Goal: Transaction & Acquisition: Purchase product/service

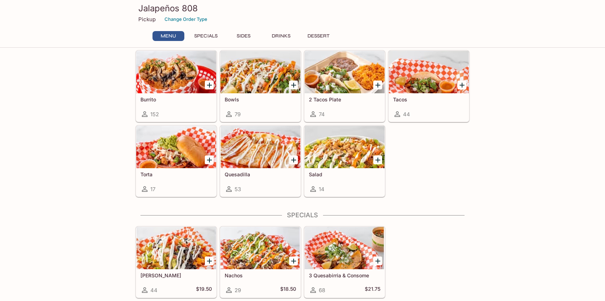
scroll to position [11, 0]
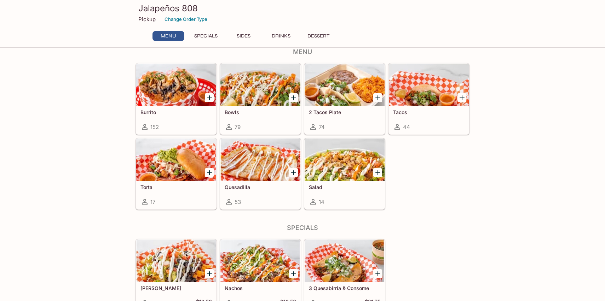
click at [361, 110] on h5 "2 Tacos Plate" at bounding box center [344, 112] width 71 height 6
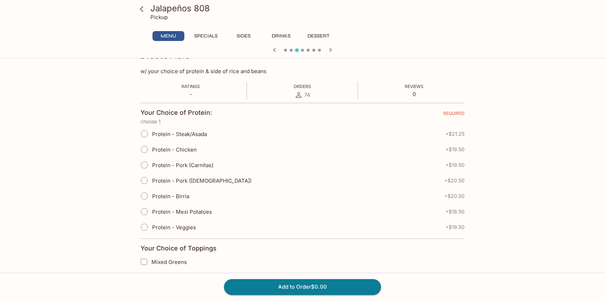
scroll to position [111, 0]
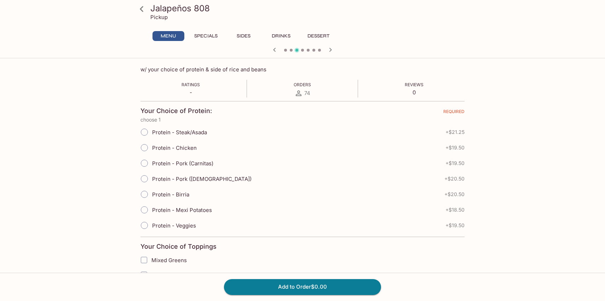
click at [146, 195] on input "Protein - Birria" at bounding box center [144, 194] width 15 height 15
radio input "true"
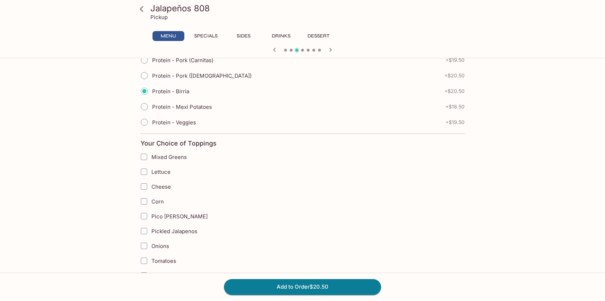
scroll to position [222, 0]
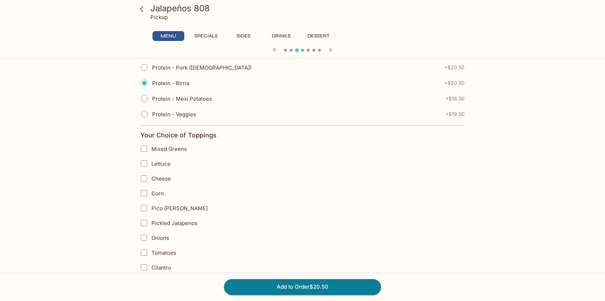
click at [144, 162] on input "Lettuce" at bounding box center [144, 164] width 14 height 14
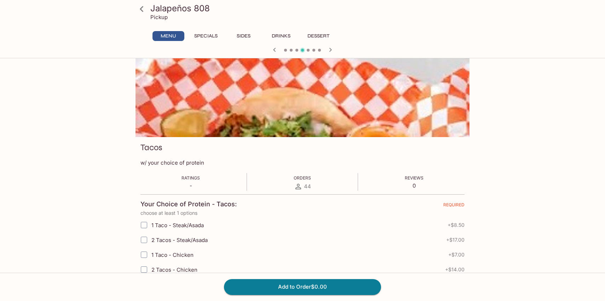
scroll to position [0, 0]
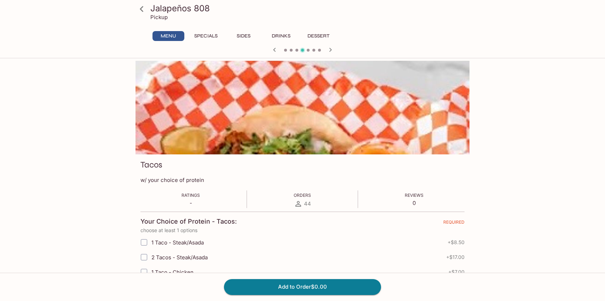
click at [273, 50] on icon "button" at bounding box center [274, 50] width 2 height 4
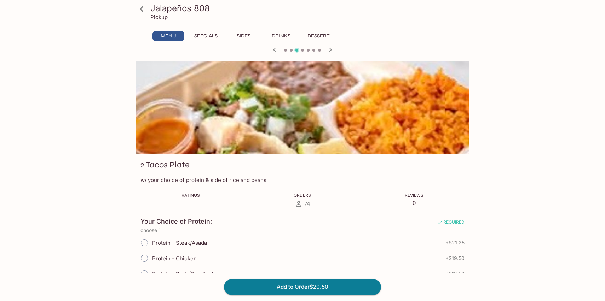
click at [329, 47] on icon "button" at bounding box center [330, 50] width 8 height 8
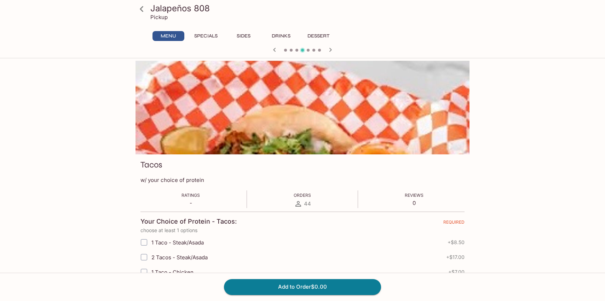
click at [272, 50] on icon "button" at bounding box center [274, 50] width 8 height 8
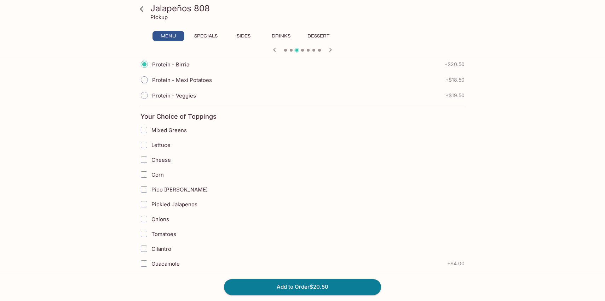
scroll to position [257, 0]
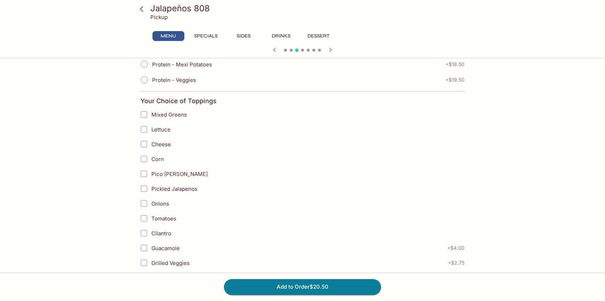
click at [143, 130] on input "Lettuce" at bounding box center [144, 129] width 14 height 14
checkbox input "true"
click at [145, 143] on input "Cheese" at bounding box center [144, 144] width 14 height 14
checkbox input "true"
click at [147, 161] on input "Corn" at bounding box center [144, 159] width 14 height 14
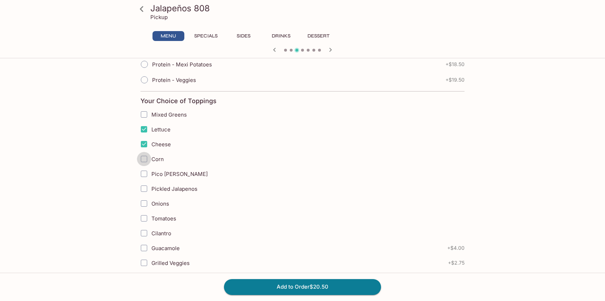
checkbox input "true"
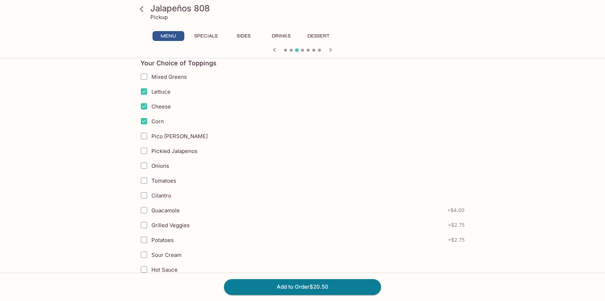
scroll to position [298, 0]
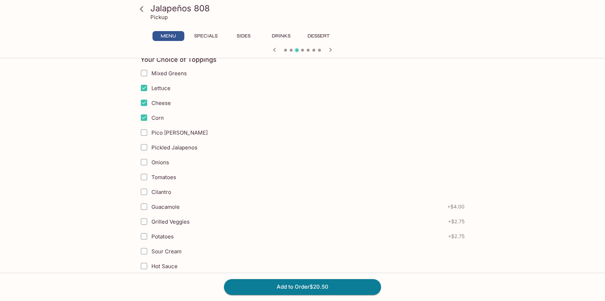
click at [141, 163] on input "Onions" at bounding box center [144, 162] width 14 height 14
checkbox input "true"
click at [143, 174] on input "Tomatoes" at bounding box center [144, 177] width 14 height 14
click at [331, 51] on icon "button" at bounding box center [330, 50] width 8 height 8
click at [146, 179] on input "Tomatoes" at bounding box center [144, 177] width 14 height 14
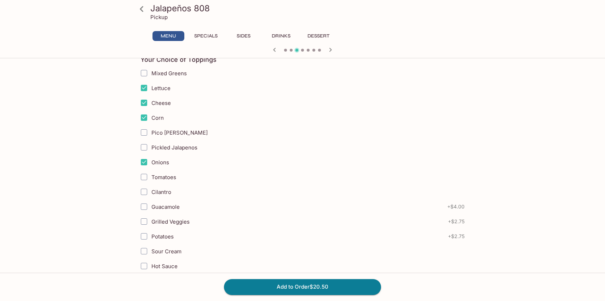
checkbox input "true"
click at [146, 195] on input "Cilantro" at bounding box center [144, 192] width 14 height 14
checkbox input "true"
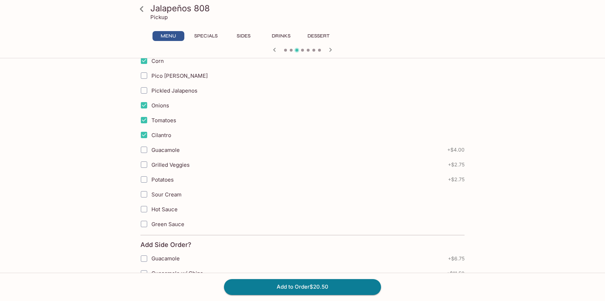
scroll to position [377, 0]
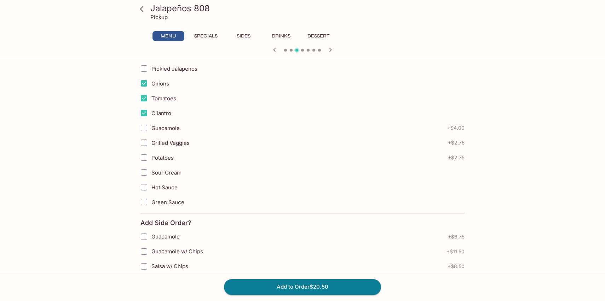
click at [140, 172] on input "Sour Cream" at bounding box center [144, 173] width 14 height 14
checkbox input "true"
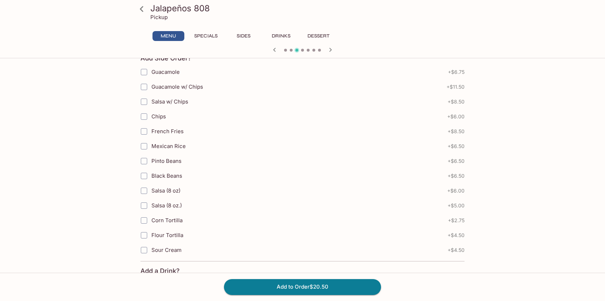
scroll to position [543, 0]
click at [145, 144] on input "Mexican Rice" at bounding box center [144, 145] width 14 height 14
checkbox input "true"
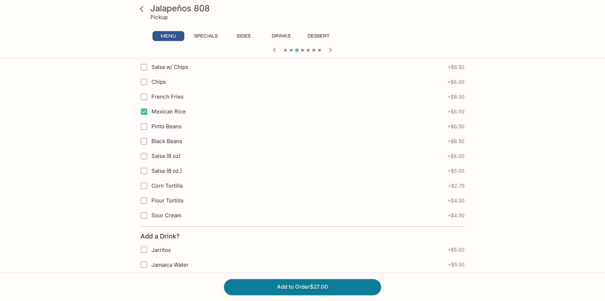
scroll to position [577, 0]
click at [146, 125] on input "Pinto Beans" at bounding box center [144, 126] width 14 height 14
click at [145, 123] on input "Pinto Beans" at bounding box center [144, 126] width 14 height 14
checkbox input "false"
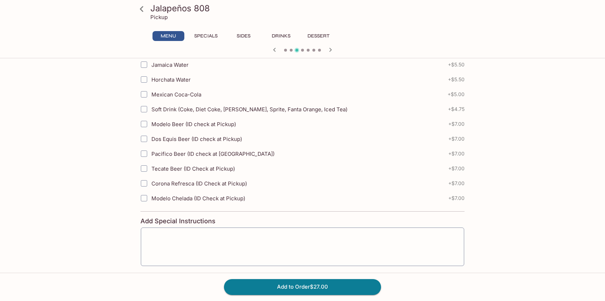
scroll to position [781, 0]
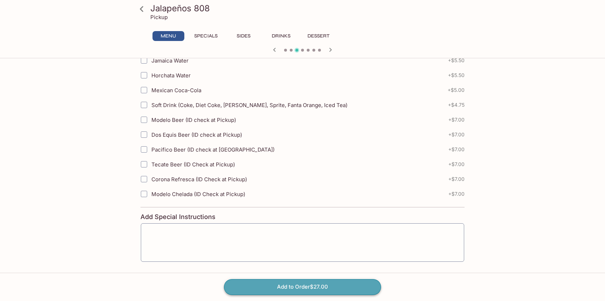
click at [253, 280] on button "Add to Order $27.00" at bounding box center [302, 287] width 157 height 16
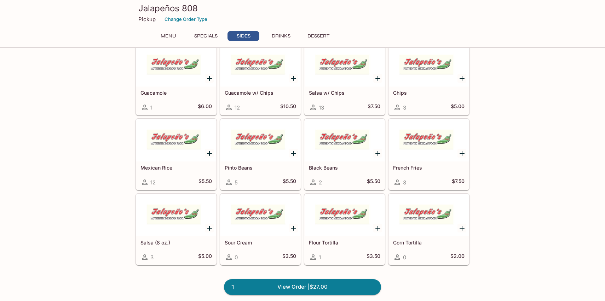
scroll to position [308, 0]
click at [209, 152] on icon "Add Mexican Rice" at bounding box center [209, 154] width 8 height 8
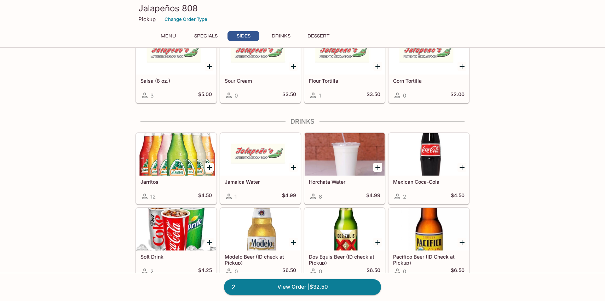
scroll to position [478, 0]
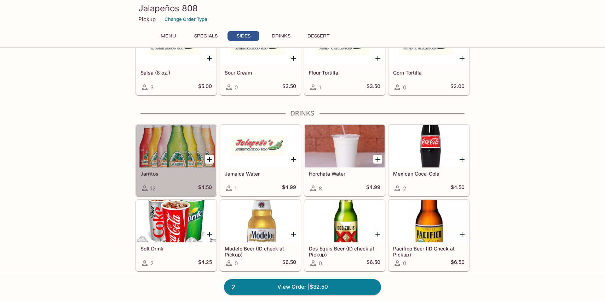
click at [183, 156] on div at bounding box center [176, 146] width 80 height 42
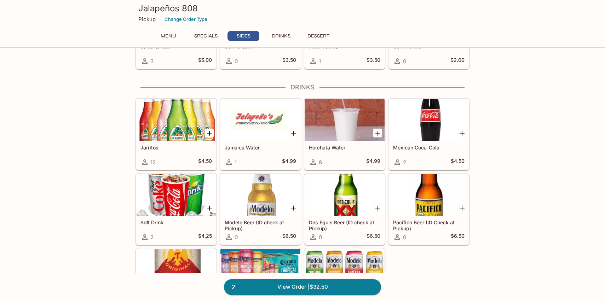
scroll to position [511, 0]
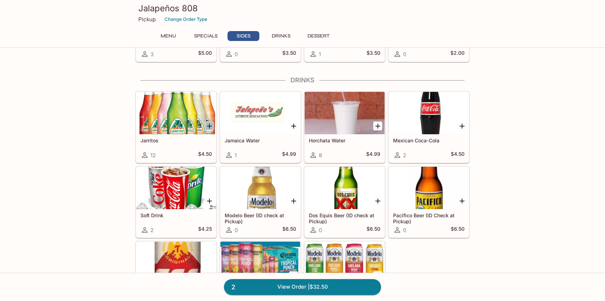
click at [209, 126] on icon "Add Jarritos" at bounding box center [209, 126] width 5 height 5
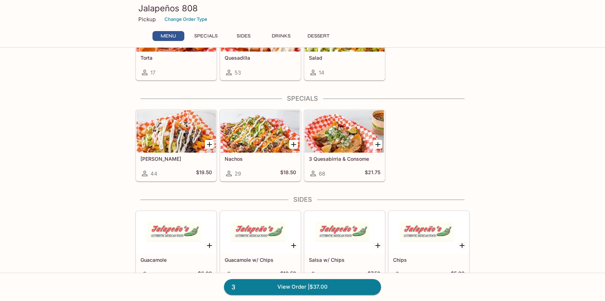
scroll to position [140, 0]
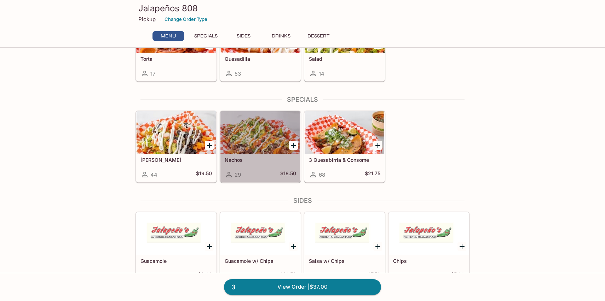
click at [251, 140] on div at bounding box center [260, 132] width 80 height 42
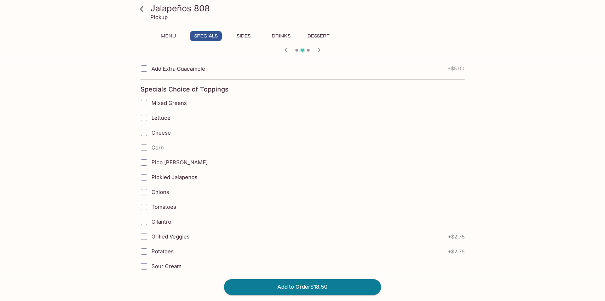
scroll to position [167, 0]
click at [146, 117] on input "Lettuce" at bounding box center [144, 118] width 14 height 14
click at [146, 132] on input "Cheese" at bounding box center [144, 133] width 14 height 14
checkbox input "true"
click at [143, 117] on input "Lettuce" at bounding box center [144, 118] width 14 height 14
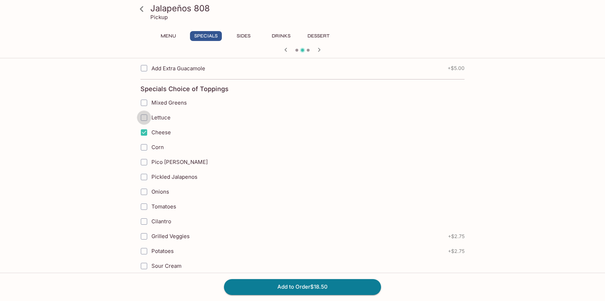
click at [143, 115] on input "Lettuce" at bounding box center [144, 118] width 14 height 14
click at [146, 116] on input "Lettuce" at bounding box center [144, 118] width 14 height 14
checkbox input "true"
click at [144, 145] on input "Corn" at bounding box center [144, 147] width 14 height 14
checkbox input "true"
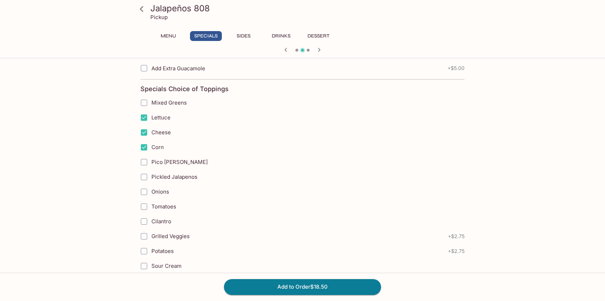
click at [146, 176] on input "Pickled Jalapenos" at bounding box center [144, 177] width 14 height 14
checkbox input "true"
click at [146, 192] on input "Onions" at bounding box center [144, 192] width 14 height 14
checkbox input "true"
click at [146, 205] on input "Tomatoes" at bounding box center [144, 207] width 14 height 14
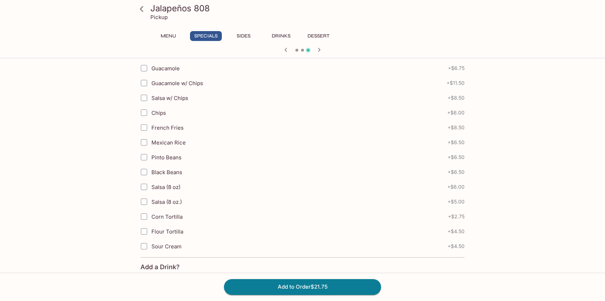
click at [288, 52] on icon "button" at bounding box center [286, 50] width 8 height 8
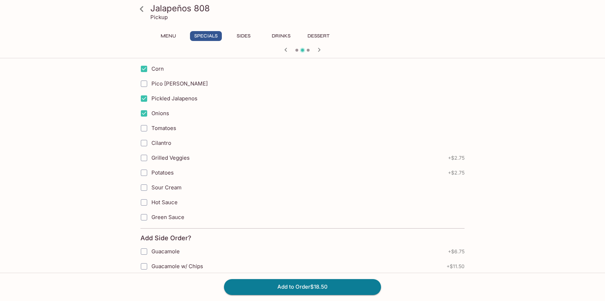
scroll to position [247, 0]
click at [144, 126] on input "Tomatoes" at bounding box center [144, 127] width 14 height 14
checkbox input "true"
click at [141, 187] on input "Sour Cream" at bounding box center [144, 186] width 14 height 14
click at [144, 183] on input "Sour Cream" at bounding box center [144, 186] width 14 height 14
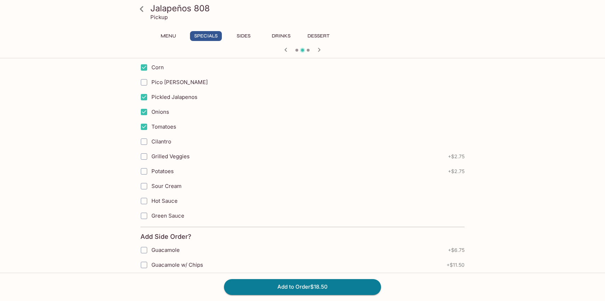
click at [144, 186] on input "Sour Cream" at bounding box center [144, 186] width 14 height 14
click at [146, 184] on input "Sour Cream" at bounding box center [144, 186] width 14 height 14
checkbox input "true"
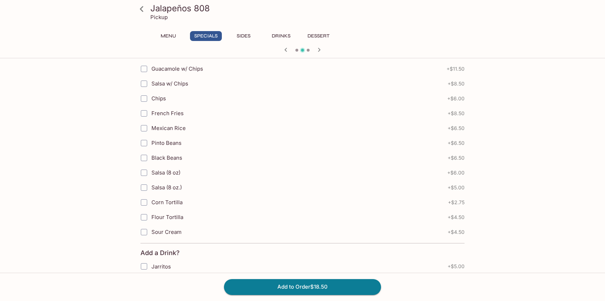
scroll to position [439, 0]
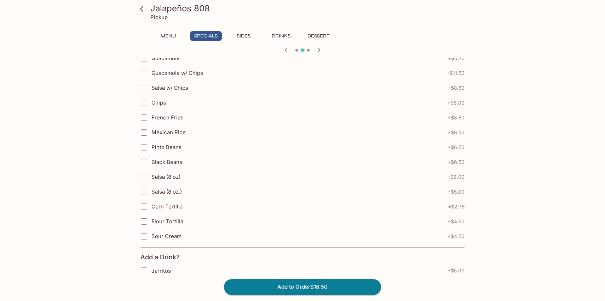
click at [144, 233] on input "Sour Cream" at bounding box center [144, 237] width 14 height 14
checkbox input "true"
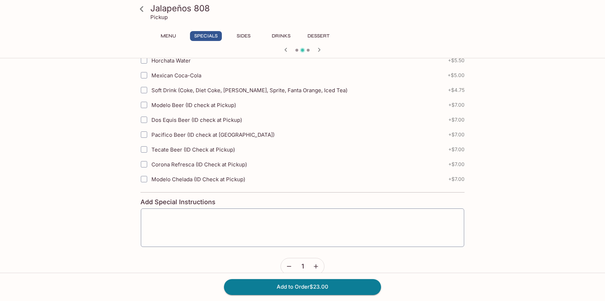
scroll to position [692, 0]
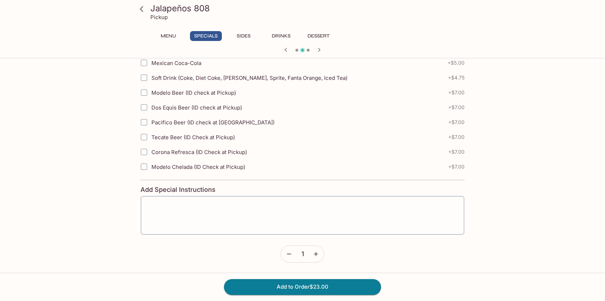
click at [284, 50] on icon "button" at bounding box center [286, 50] width 8 height 8
click at [143, 5] on icon at bounding box center [141, 9] width 12 height 12
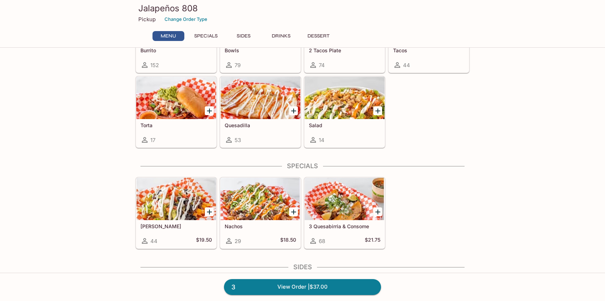
scroll to position [19, 0]
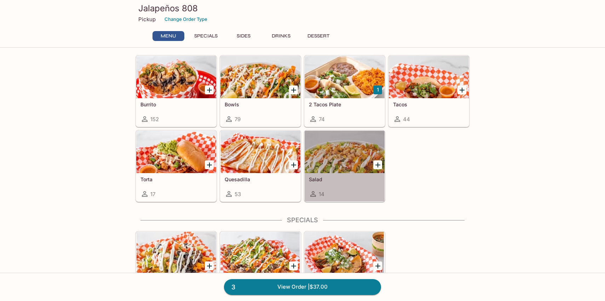
click at [335, 160] on div at bounding box center [345, 152] width 80 height 42
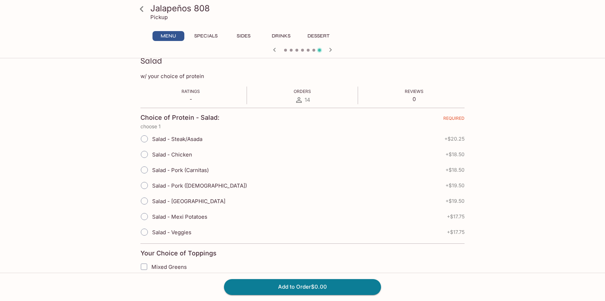
scroll to position [106, 0]
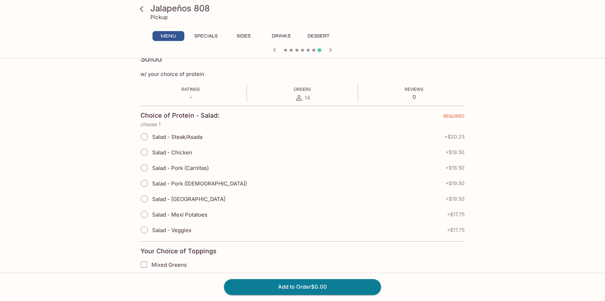
click at [142, 155] on input "Salad - Chicken" at bounding box center [144, 152] width 15 height 15
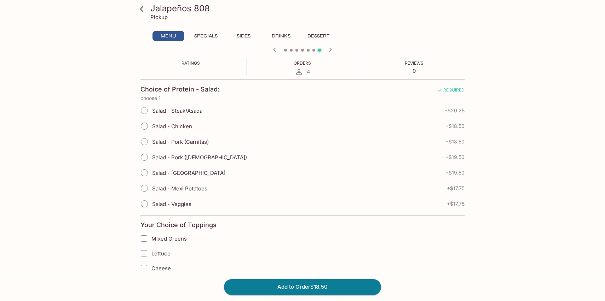
scroll to position [135, 0]
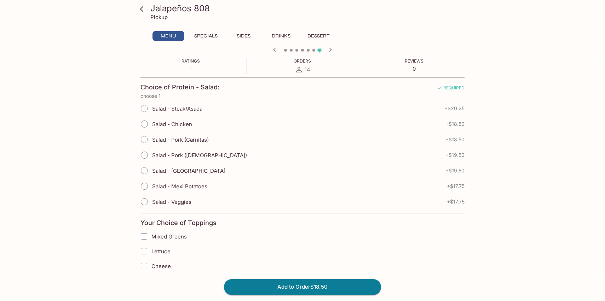
click at [147, 123] on input "Salad - Chicken" at bounding box center [144, 124] width 15 height 15
radio input "true"
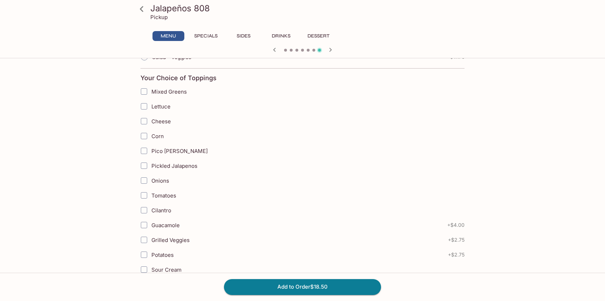
scroll to position [278, 0]
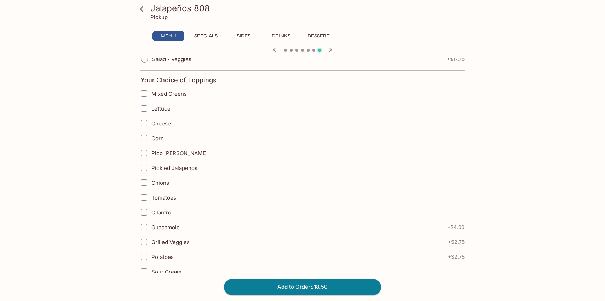
click at [145, 125] on input "Cheese" at bounding box center [144, 123] width 14 height 14
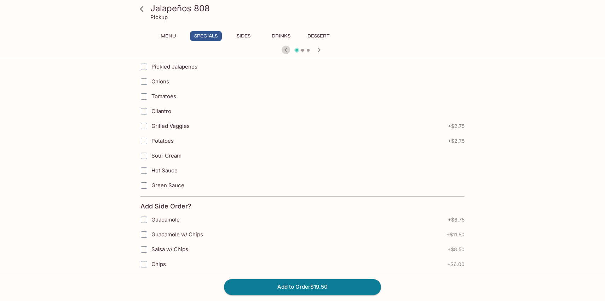
click at [281, 50] on button "button" at bounding box center [285, 49] width 9 height 9
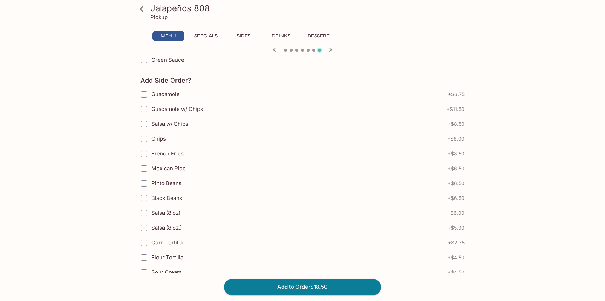
scroll to position [153, 0]
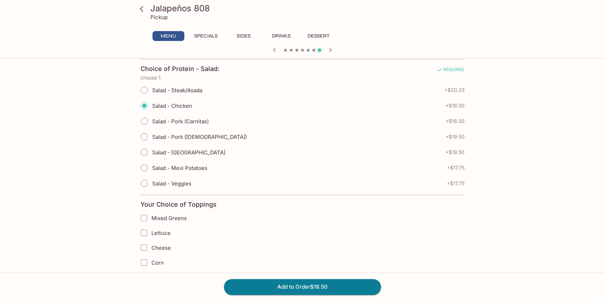
click at [142, 6] on icon at bounding box center [142, 9] width 4 height 6
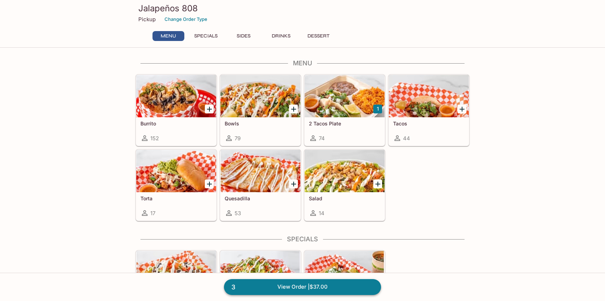
click at [321, 289] on link "3 View Order | $37.00" at bounding box center [302, 287] width 157 height 16
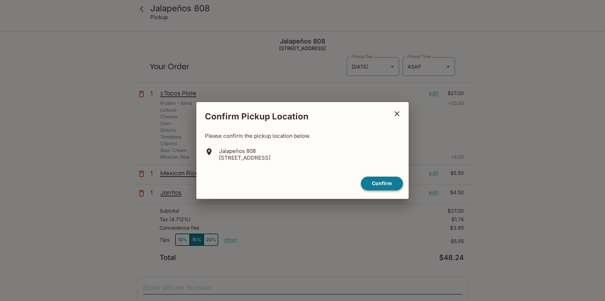
click at [383, 181] on button "Confirm" at bounding box center [382, 184] width 42 height 14
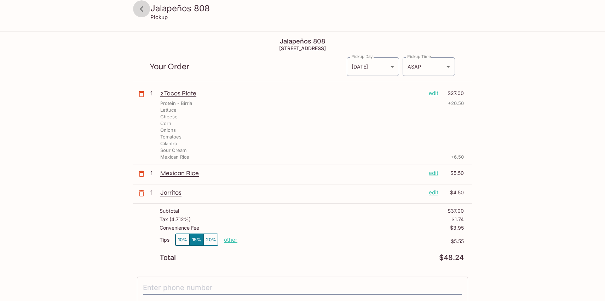
click at [144, 9] on icon at bounding box center [141, 9] width 12 height 12
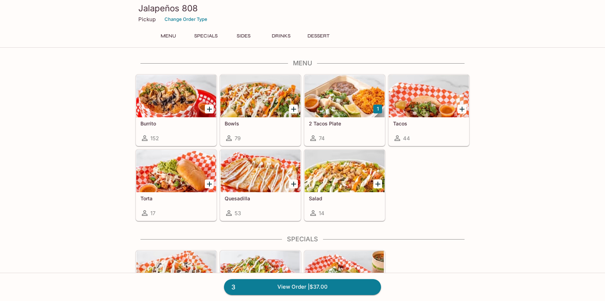
click at [433, 114] on div at bounding box center [429, 96] width 80 height 42
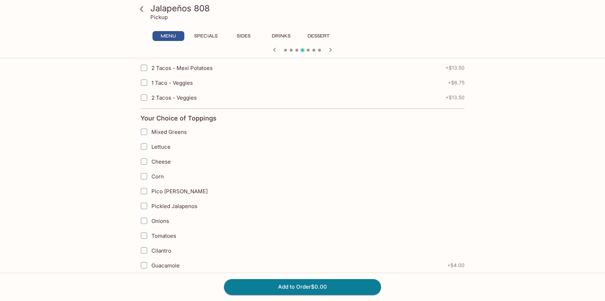
scroll to position [340, 0]
click at [305, 152] on label "Cheese" at bounding box center [267, 159] width 260 height 15
click at [151, 153] on input "Cheese" at bounding box center [144, 160] width 14 height 14
click at [305, 152] on label "Cheese" at bounding box center [267, 159] width 260 height 15
click at [151, 153] on input "Cheese" at bounding box center [144, 160] width 14 height 14
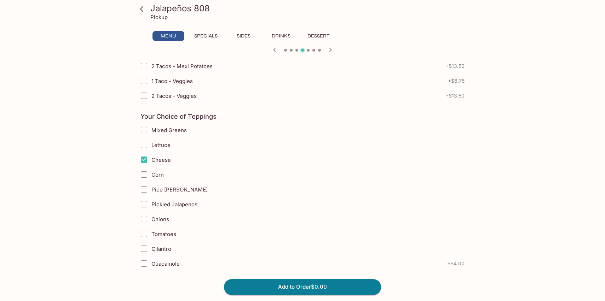
checkbox input "false"
